Goal: Task Accomplishment & Management: Use online tool/utility

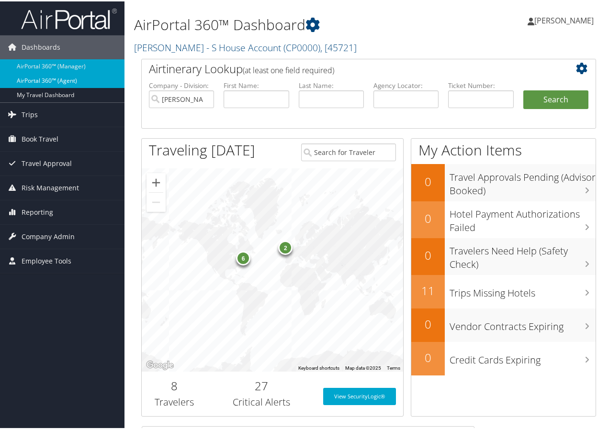
click at [54, 77] on link "AirPortal 360™ (Agent)" at bounding box center [62, 79] width 124 height 14
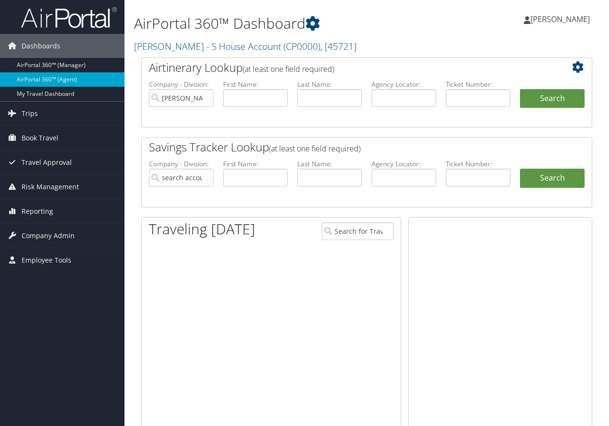
type input "[PERSON_NAME] - S House Account"
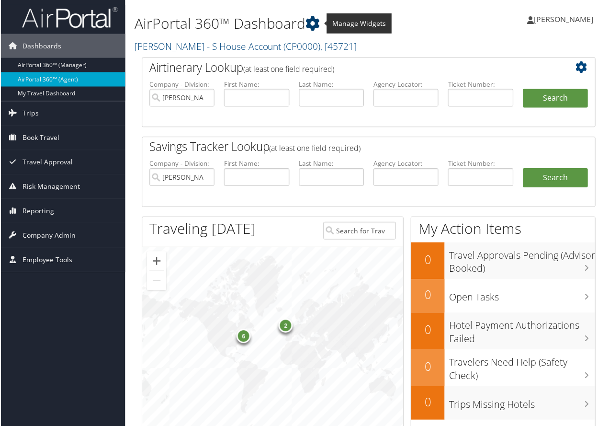
click at [314, 21] on icon at bounding box center [312, 23] width 14 height 14
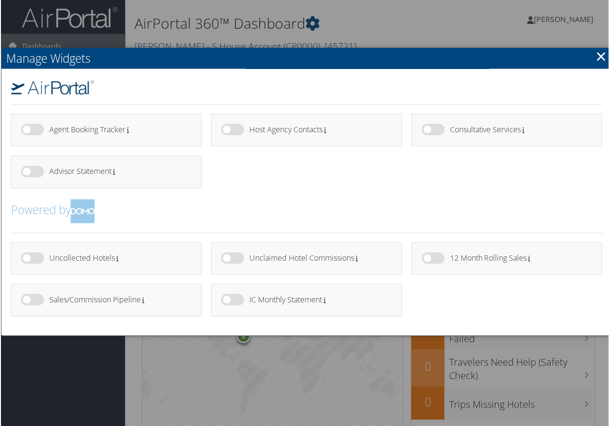
click at [238, 301] on label at bounding box center [232, 299] width 23 height 11
click at [232, 301] on input "checkbox" at bounding box center [228, 302] width 6 height 6
checkbox input "true"
click at [290, 297] on h4 "IC Monthly Statement" at bounding box center [316, 300] width 135 height 8
click at [408, 25] on div at bounding box center [306, 214] width 613 height 429
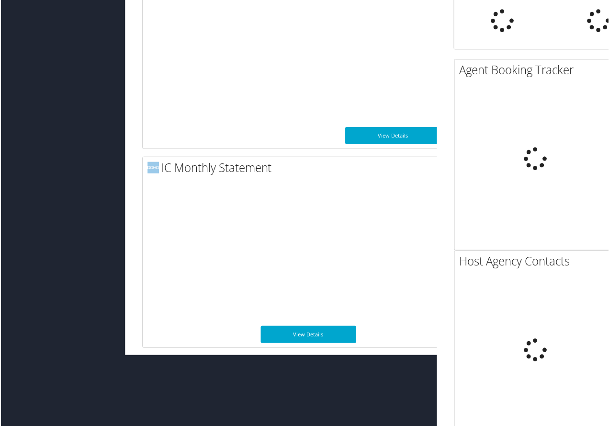
scroll to position [1188, 0]
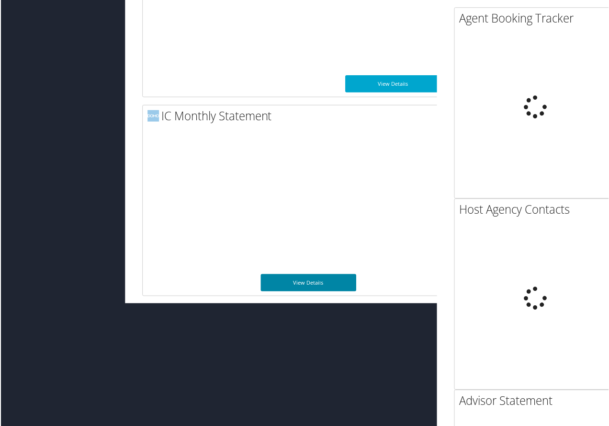
click at [300, 280] on link "View Details" at bounding box center [308, 282] width 96 height 17
